Goal: Complete application form

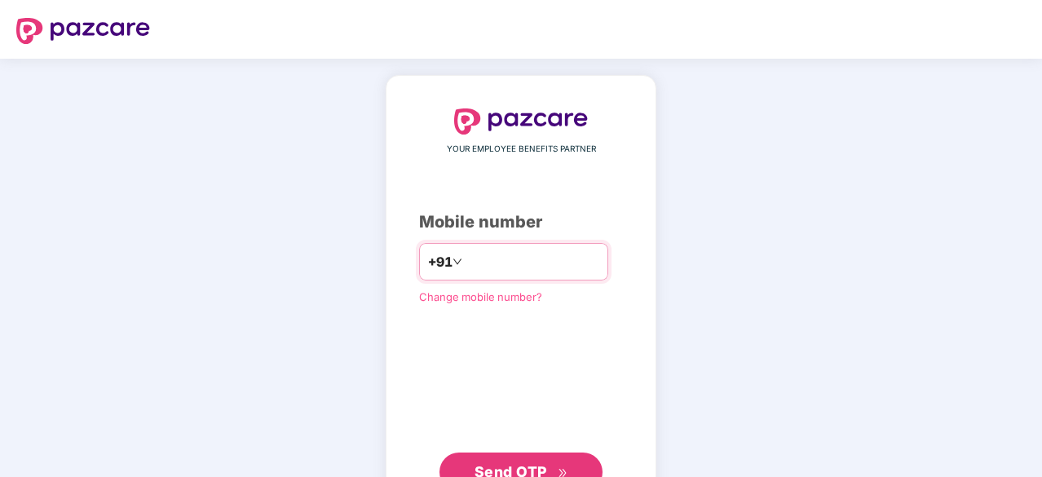
scroll to position [55, 0]
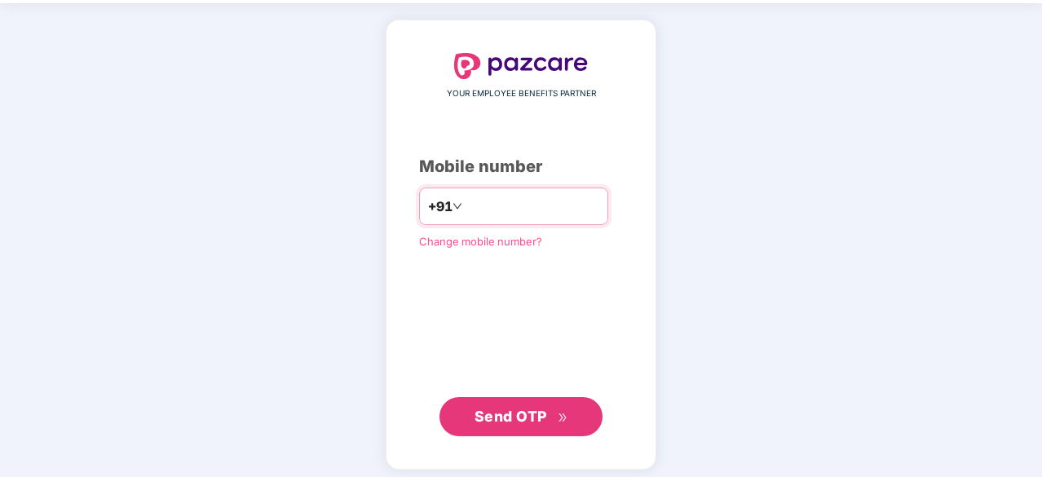
type input "**********"
click at [510, 418] on span "Send OTP" at bounding box center [510, 416] width 73 height 17
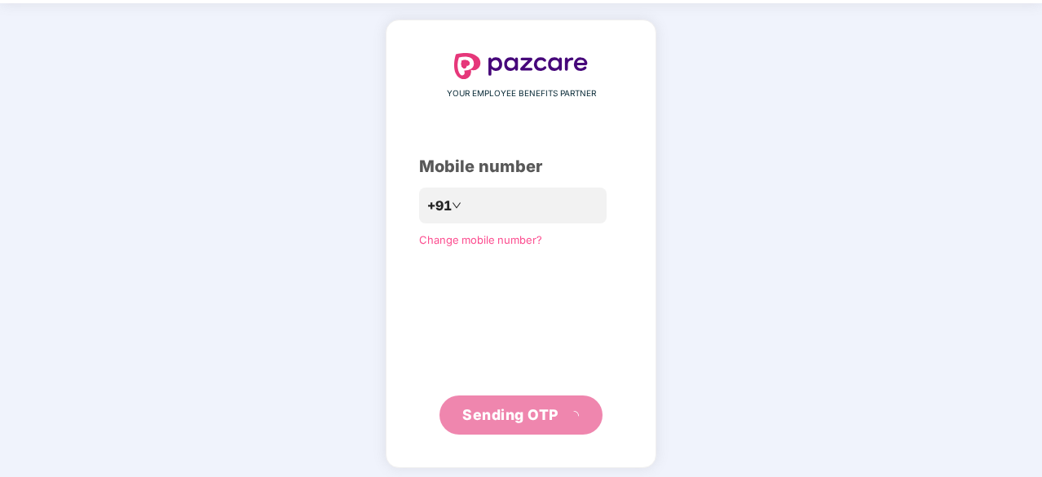
scroll to position [54, 0]
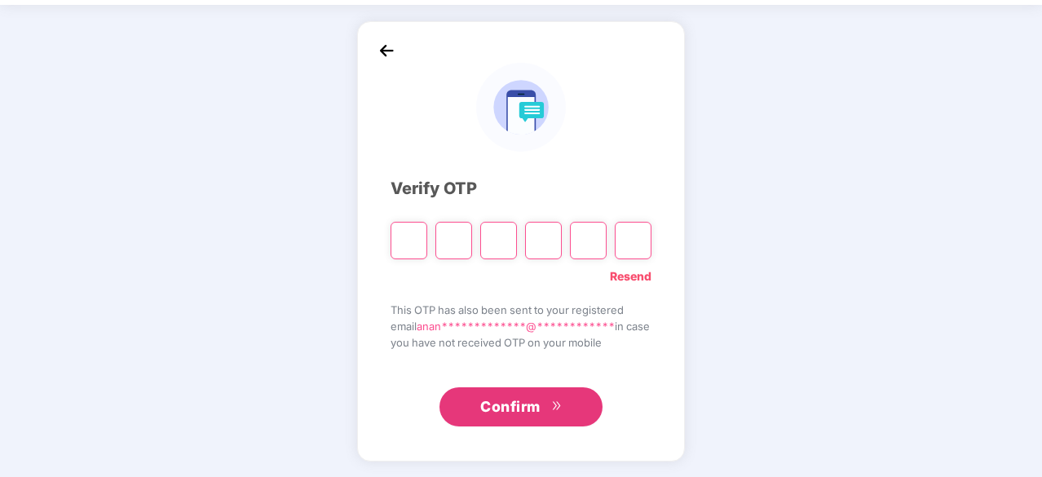
type input "*"
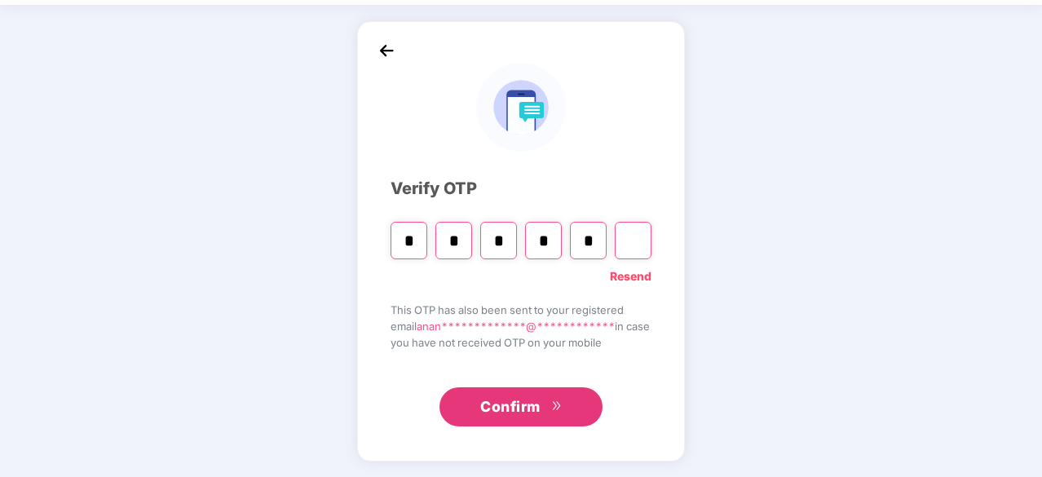
type input "*"
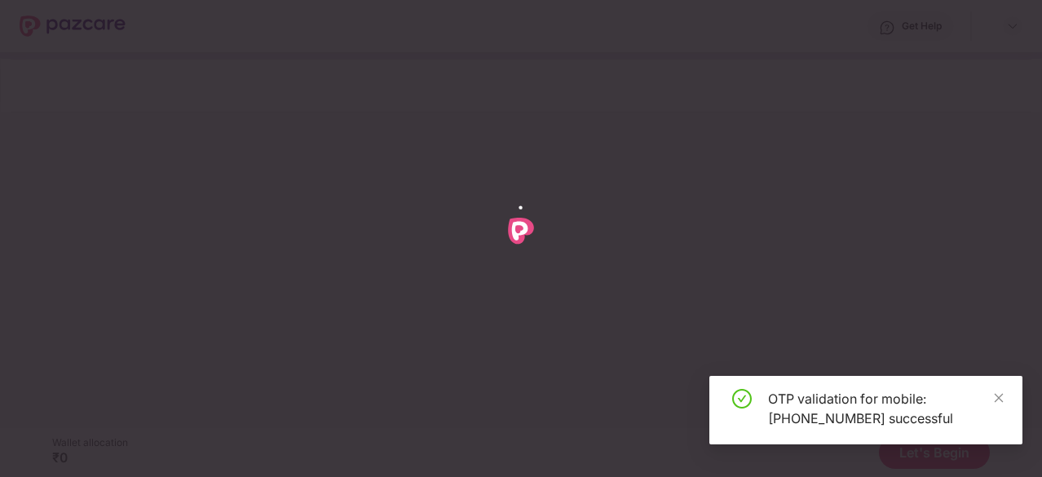
scroll to position [0, 0]
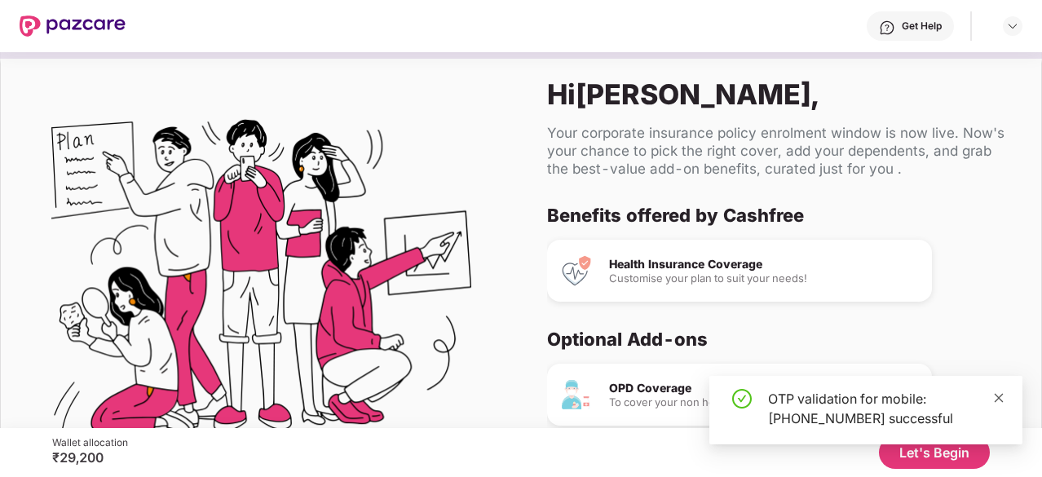
click at [1004, 399] on icon "close" at bounding box center [998, 397] width 11 height 11
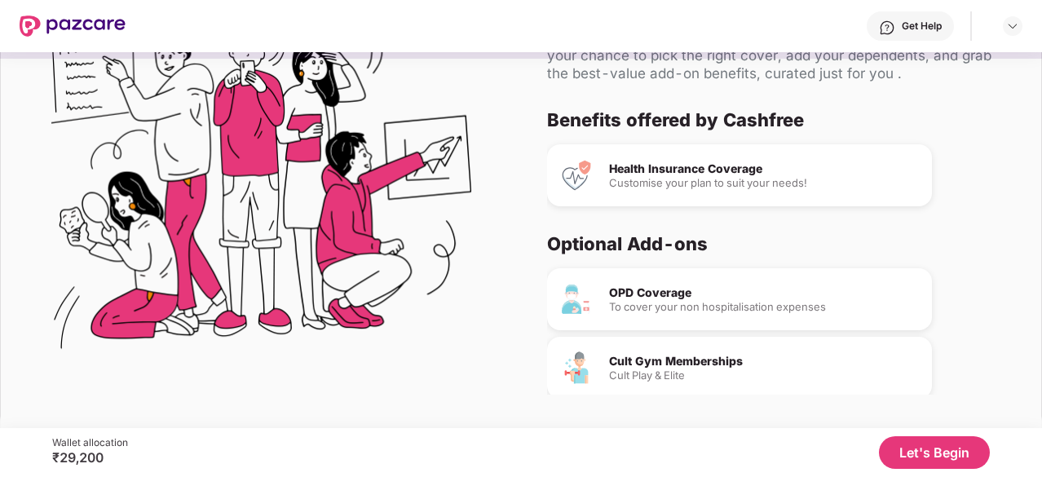
scroll to position [153, 0]
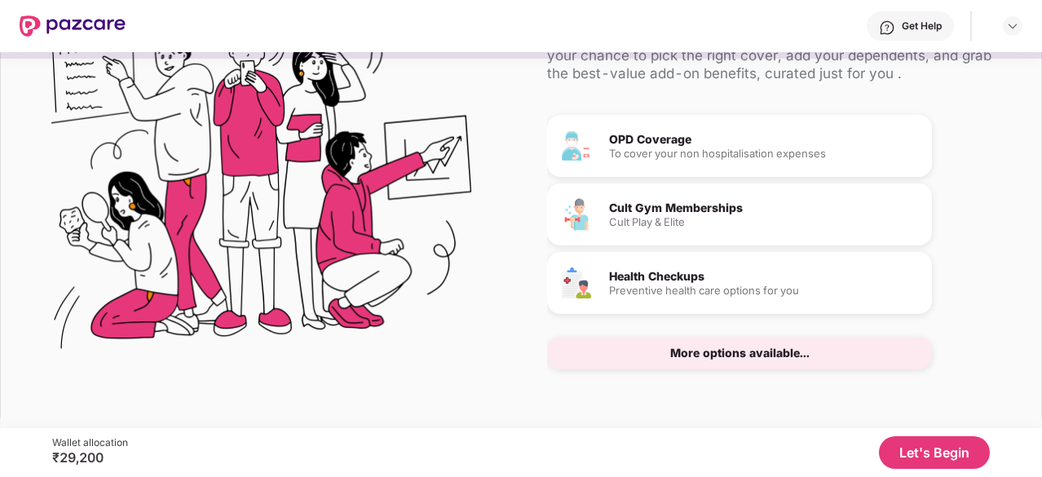
click at [927, 454] on button "Let's Begin" at bounding box center [934, 452] width 111 height 33
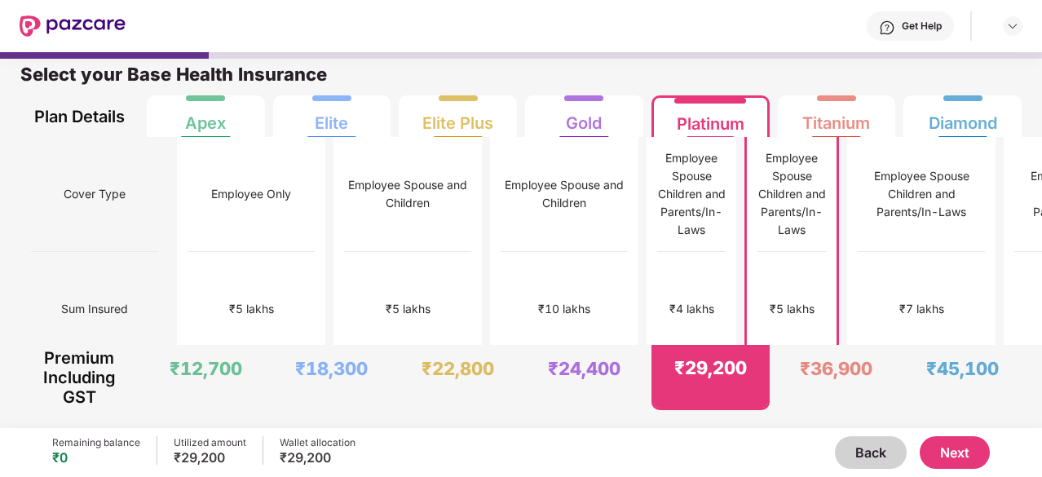
scroll to position [8, 0]
click at [501, 176] on div "Employee Spouse and Children" at bounding box center [564, 194] width 127 height 36
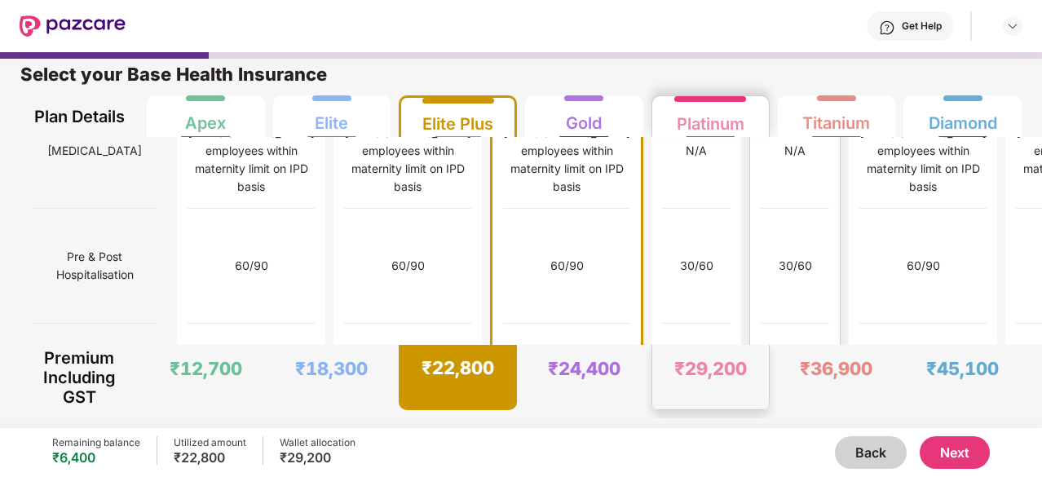
scroll to position [1766, 0]
click at [942, 456] on button "Next" at bounding box center [955, 452] width 70 height 33
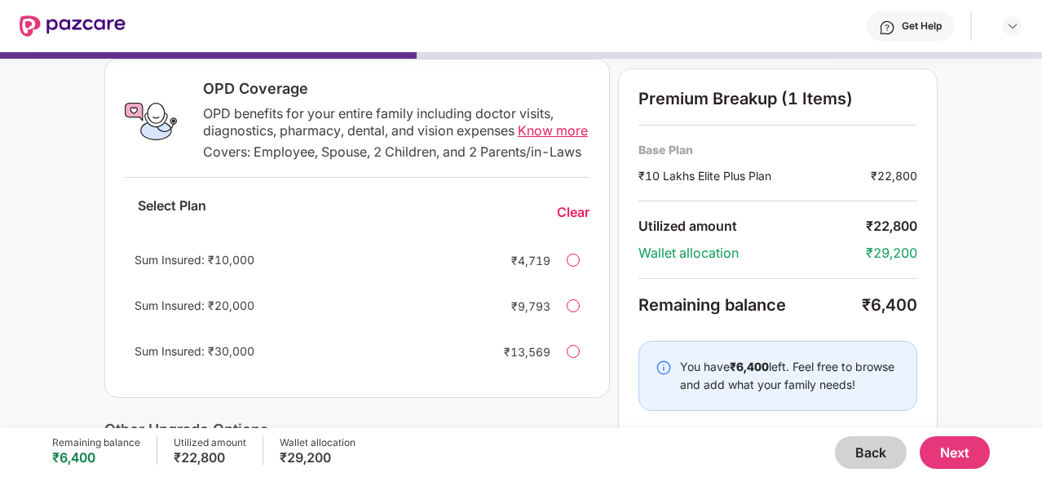
scroll to position [257, 0]
click at [518, 138] on span "Know more" at bounding box center [553, 129] width 70 height 16
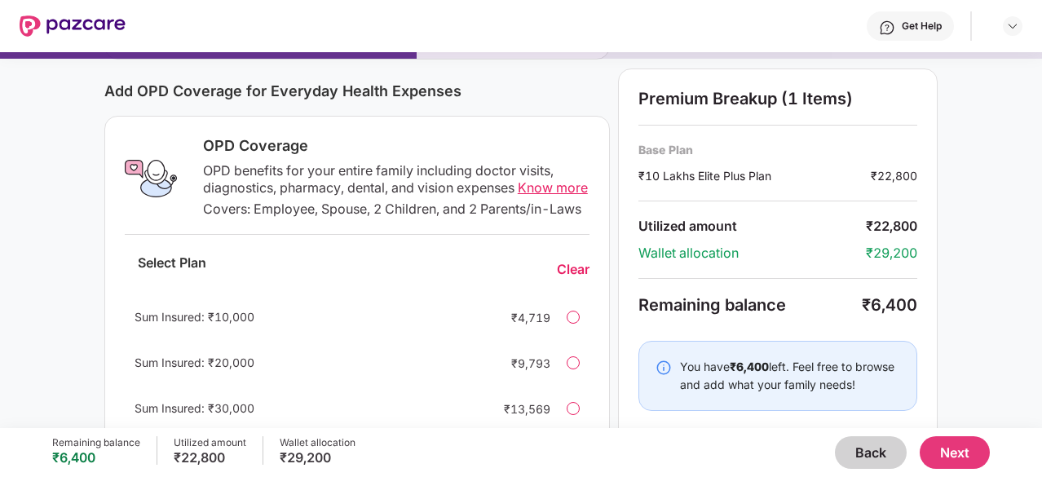
scroll to position [0, 0]
